Goal: Information Seeking & Learning: Learn about a topic

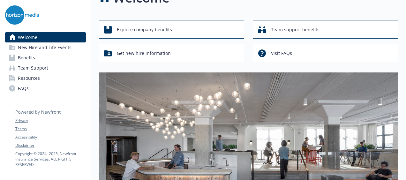
scroll to position [21, 0]
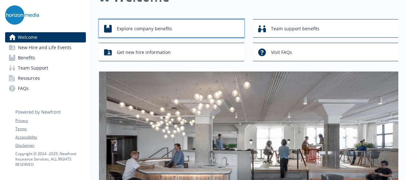
click at [121, 32] on span "Explore company benefits" at bounding box center [144, 29] width 55 height 12
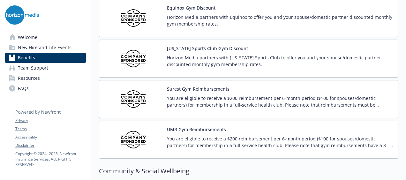
scroll to position [1559, 0]
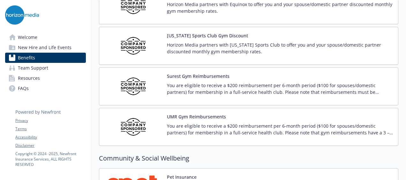
click at [320, 82] on p "You are eligible to receive a $200 reimbursement per 6-month period ($100 for s…" at bounding box center [280, 88] width 226 height 13
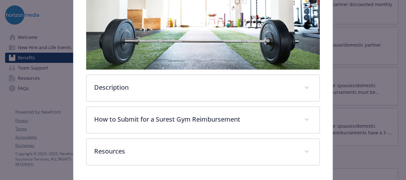
scroll to position [151, 0]
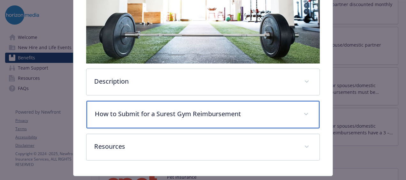
click at [304, 113] on icon "details for plan Physical Wellbeing - Surest Gym Reimbursements - Gym / Health …" at bounding box center [306, 114] width 4 height 3
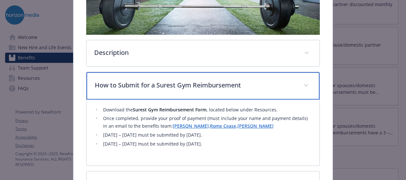
scroll to position [182, 0]
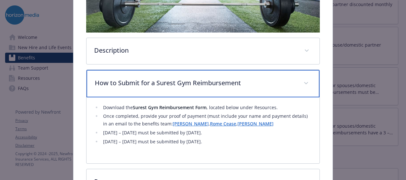
click at [305, 82] on span "details for plan Physical Wellbeing - Surest Gym Reimbursements - Gym / Health …" at bounding box center [306, 83] width 10 height 10
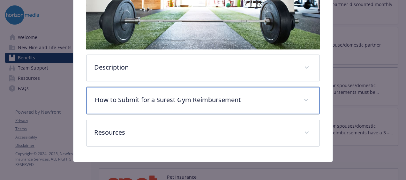
click at [304, 99] on icon "details for plan Physical Wellbeing - Surest Gym Reimbursements - Gym / Health …" at bounding box center [306, 100] width 4 height 3
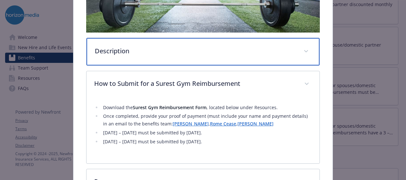
click at [306, 49] on span "details for plan Physical Wellbeing - Surest Gym Reimbursements - Gym / Health …" at bounding box center [306, 51] width 10 height 10
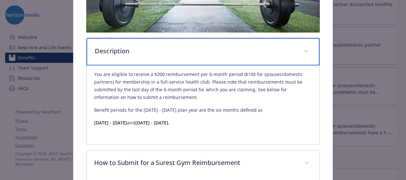
click at [305, 49] on span "details for plan Physical Wellbeing - Surest Gym Reimbursements - Gym / Health …" at bounding box center [306, 51] width 10 height 10
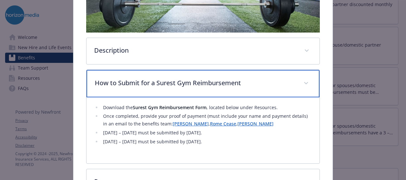
click at [301, 87] on div "How to Submit for a Surest Gym Reimbursement" at bounding box center [203, 83] width 233 height 27
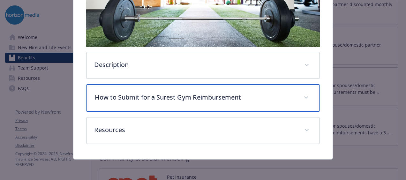
scroll to position [165, 0]
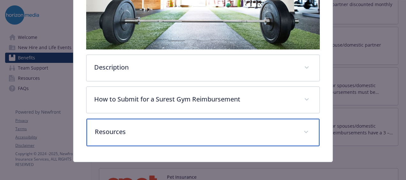
click at [304, 131] on icon "details for plan Physical Wellbeing - Surest Gym Reimbursements - Gym / Health …" at bounding box center [306, 132] width 4 height 3
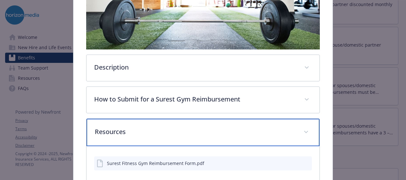
click at [304, 131] on icon "details for plan Physical Wellbeing - Surest Gym Reimbursements - Gym / Health …" at bounding box center [306, 132] width 4 height 3
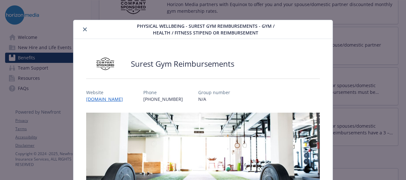
scroll to position [0, 0]
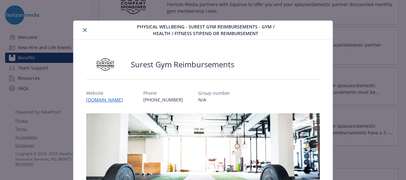
click at [84, 30] on icon "close" at bounding box center [85, 30] width 4 height 4
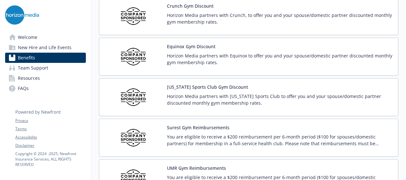
scroll to position [1493, 0]
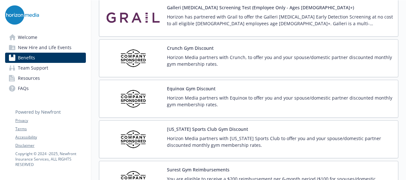
click at [303, 94] on p "Horizon Media partners with Equinox to offer you and your spouse/domestic partn…" at bounding box center [280, 100] width 226 height 13
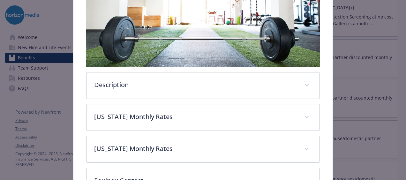
scroll to position [150, 0]
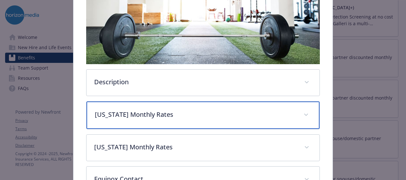
click at [304, 114] on icon "details for plan Physical Wellbeing - Equinox Gym Discount - Gym / Health / Fit…" at bounding box center [306, 115] width 4 height 3
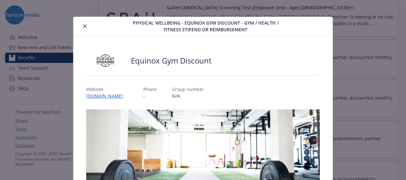
scroll to position [0, 0]
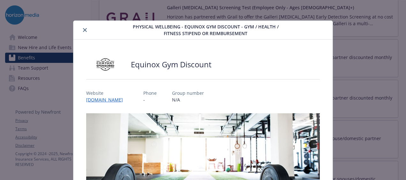
click at [83, 32] on icon "close" at bounding box center [85, 30] width 4 height 4
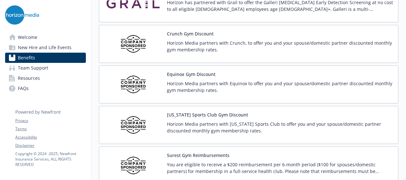
scroll to position [1488, 0]
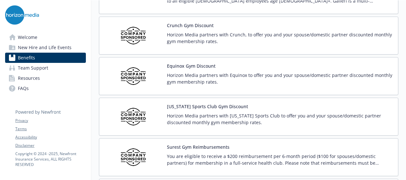
click at [278, 113] on p "Horizon Media partners with [US_STATE] Sports Club to offer you and your spouse…" at bounding box center [280, 118] width 226 height 13
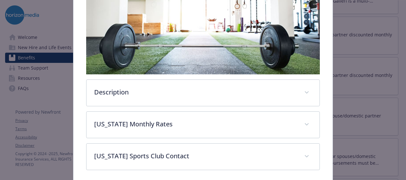
scroll to position [163, 0]
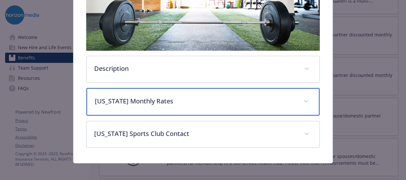
click at [304, 100] on icon "details for plan Physical Wellbeing - New York Sports Club Gym Discount - Gym /…" at bounding box center [306, 101] width 4 height 2
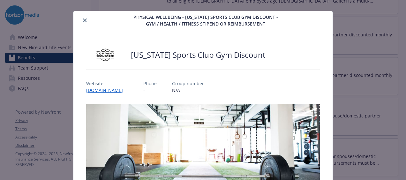
scroll to position [0, 0]
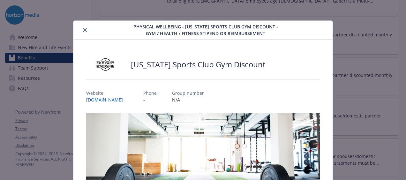
click at [84, 30] on icon "close" at bounding box center [85, 30] width 4 height 4
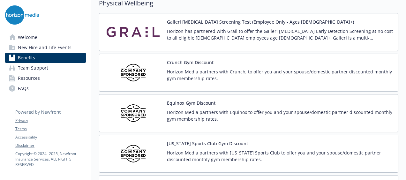
scroll to position [1450, 5]
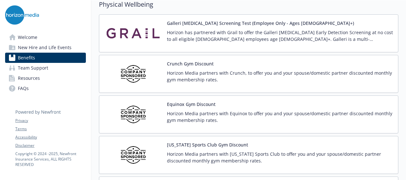
click at [283, 73] on p "Horizon Media partners with Crunch, to offer you and your spouse/domestic partn…" at bounding box center [280, 76] width 226 height 13
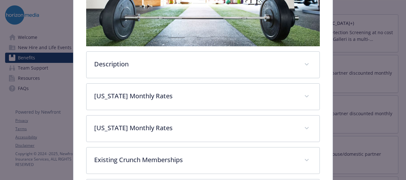
scroll to position [170, 0]
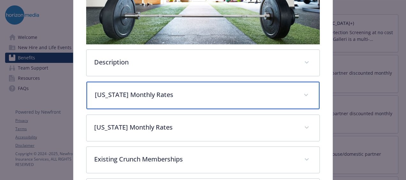
click at [301, 92] on span "details for plan Physical Wellbeing - Crunch Gym Discount - Gym / Health / Fitn…" at bounding box center [306, 95] width 10 height 10
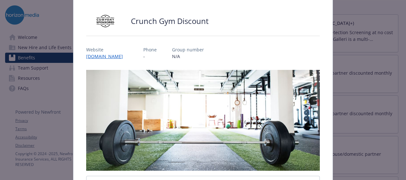
scroll to position [0, 0]
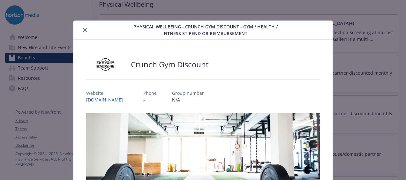
click at [84, 30] on icon "close" at bounding box center [85, 30] width 4 height 4
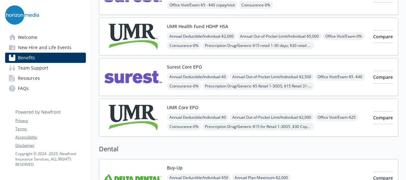
scroll to position [0, 5]
